Goal: Information Seeking & Learning: Learn about a topic

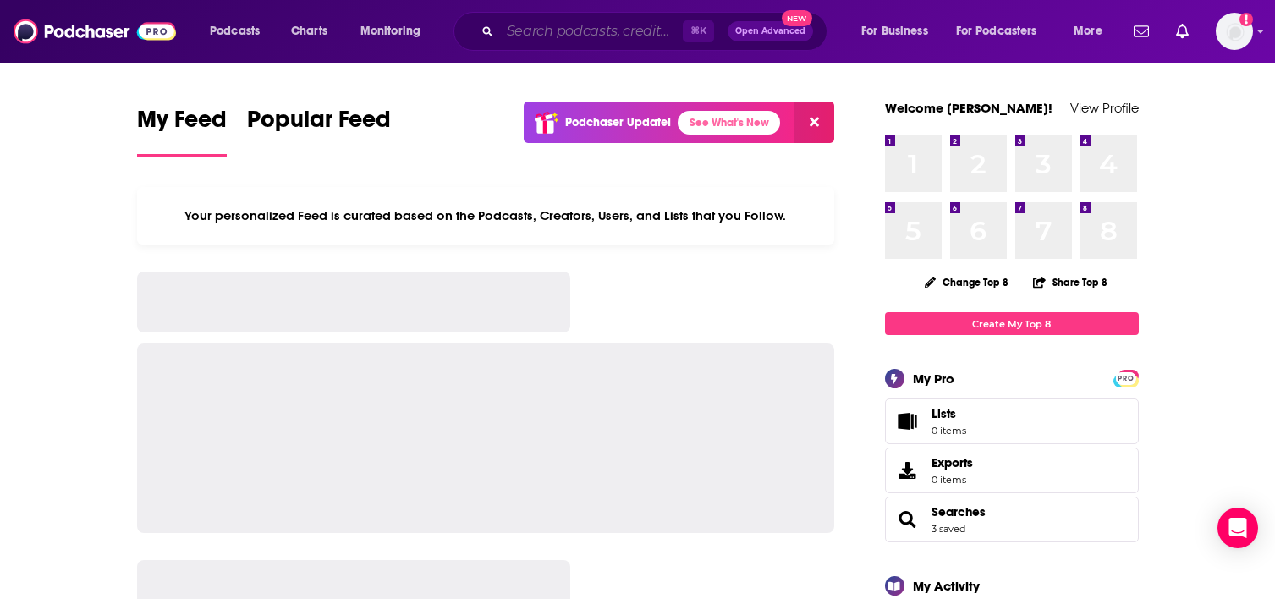
click at [616, 27] on input "Search podcasts, credits, & more..." at bounding box center [591, 31] width 183 height 27
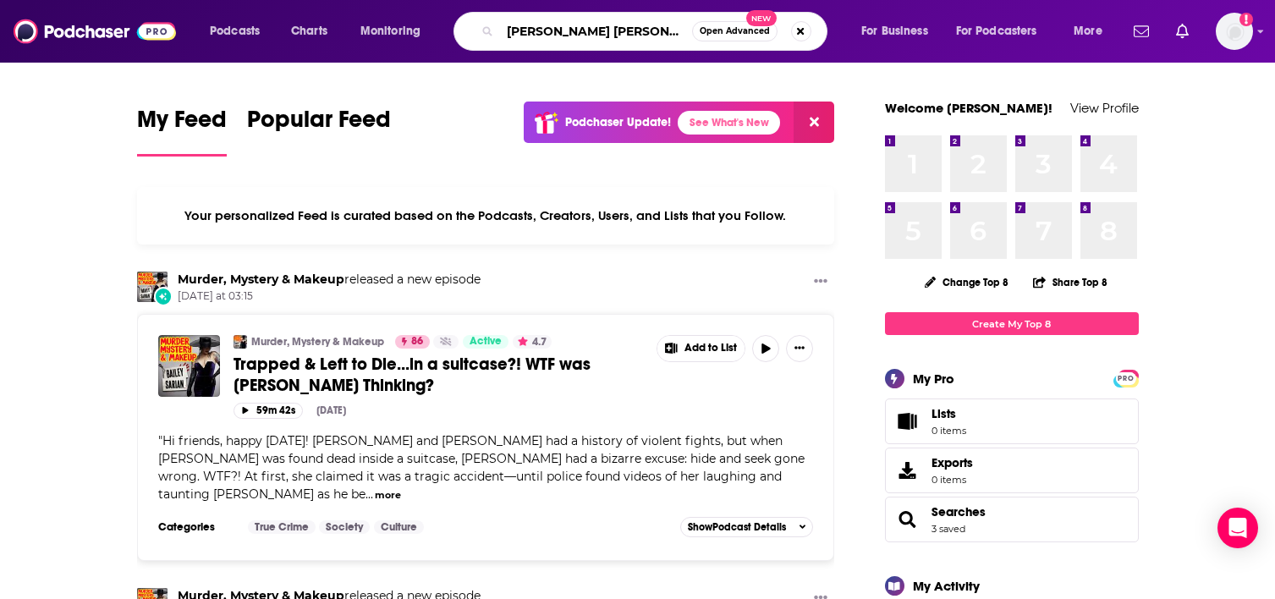
type input "[PERSON_NAME] [PERSON_NAME]"
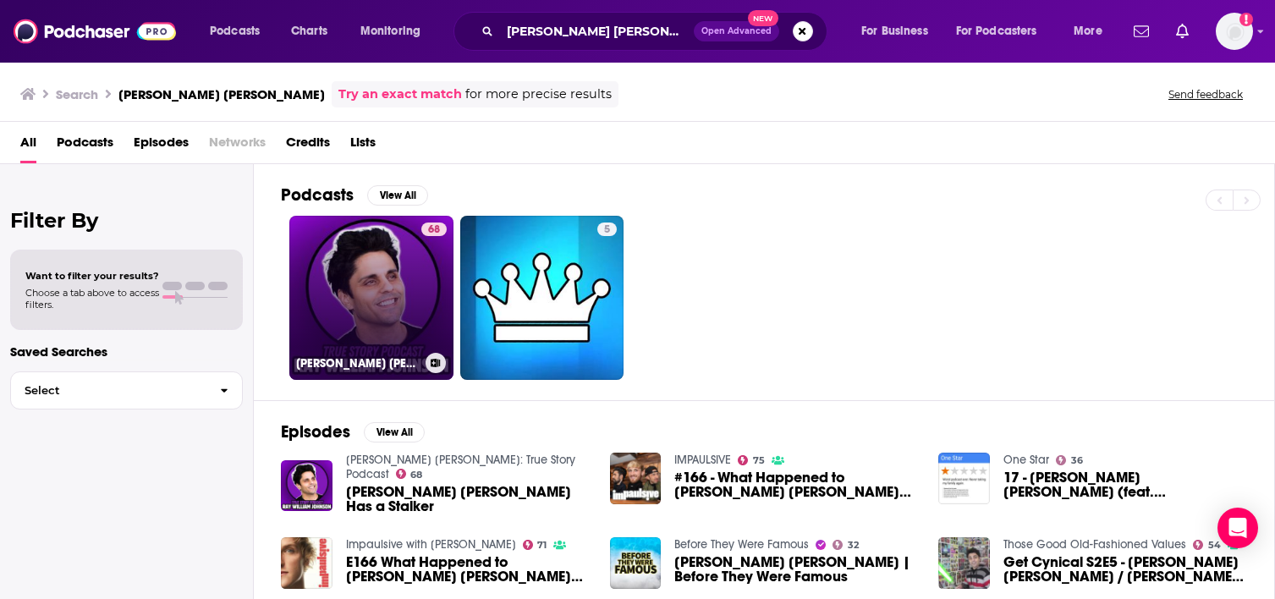
click at [367, 294] on link "68 [PERSON_NAME] [PERSON_NAME]: True Story Podcast" at bounding box center [371, 298] width 164 height 164
